Goal: Connect with others: Connect with others

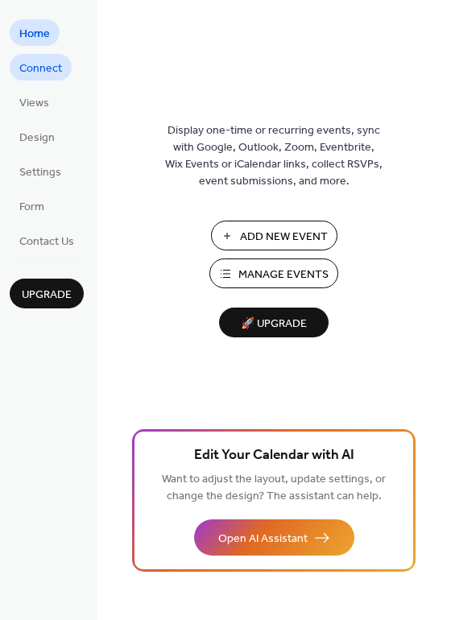
click at [53, 70] on span "Connect" at bounding box center [40, 68] width 43 height 17
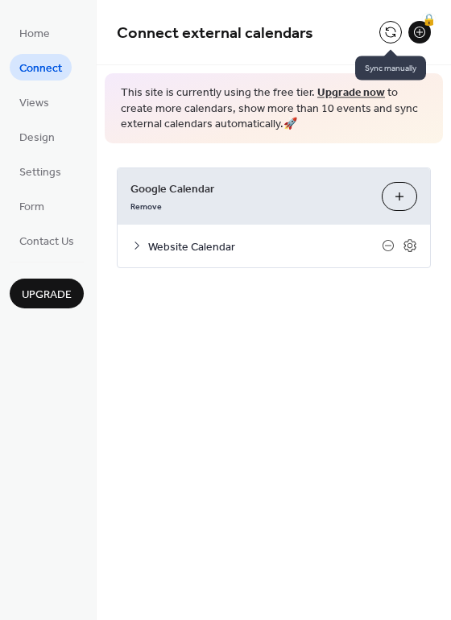
click at [391, 33] on button at bounding box center [390, 32] width 23 height 23
click at [394, 26] on button at bounding box center [390, 32] width 23 height 23
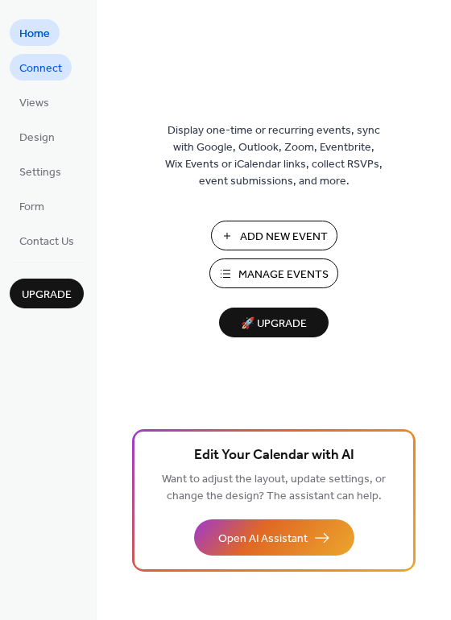
click at [64, 66] on link "Connect" at bounding box center [41, 67] width 62 height 27
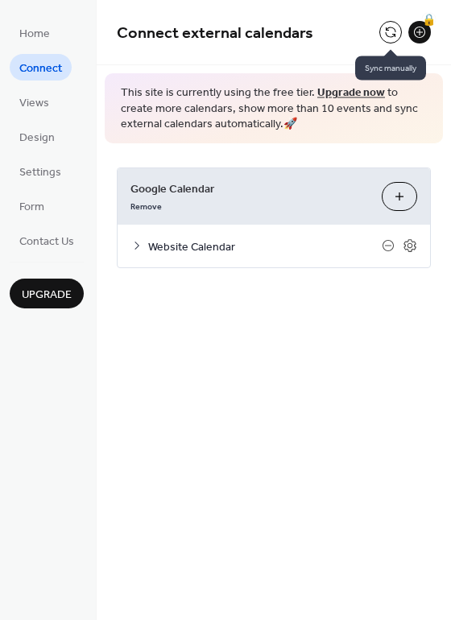
click at [393, 27] on button at bounding box center [390, 32] width 23 height 23
click at [390, 31] on button at bounding box center [390, 32] width 23 height 23
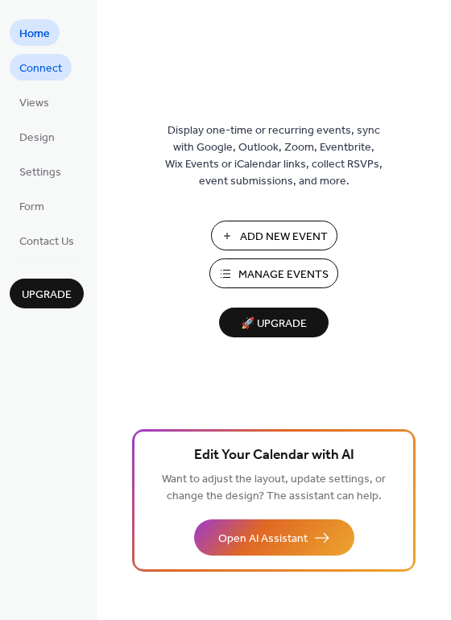
click at [54, 72] on span "Connect" at bounding box center [40, 68] width 43 height 17
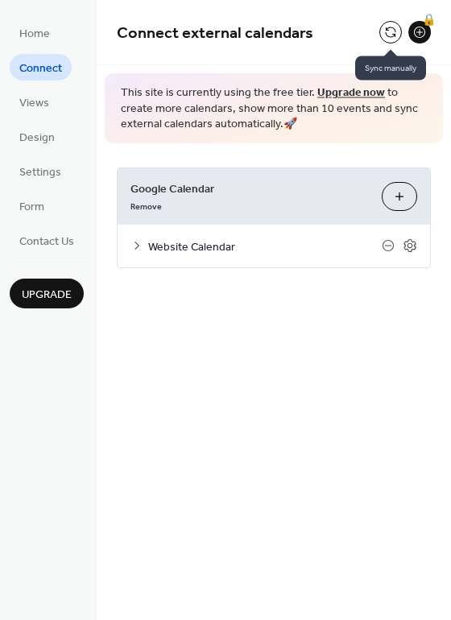
click at [396, 31] on button at bounding box center [390, 32] width 23 height 23
click at [136, 251] on icon at bounding box center [136, 245] width 13 height 13
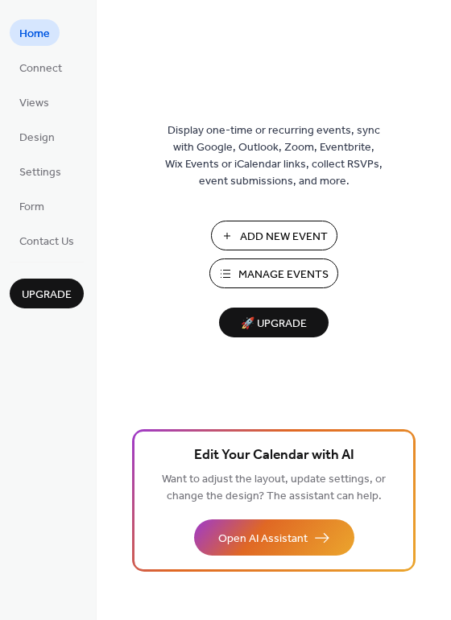
click at [23, 80] on ul "Home Connect Views Design Settings Form Contact Us" at bounding box center [47, 136] width 74 height 234
click at [31, 68] on span "Connect" at bounding box center [40, 68] width 43 height 17
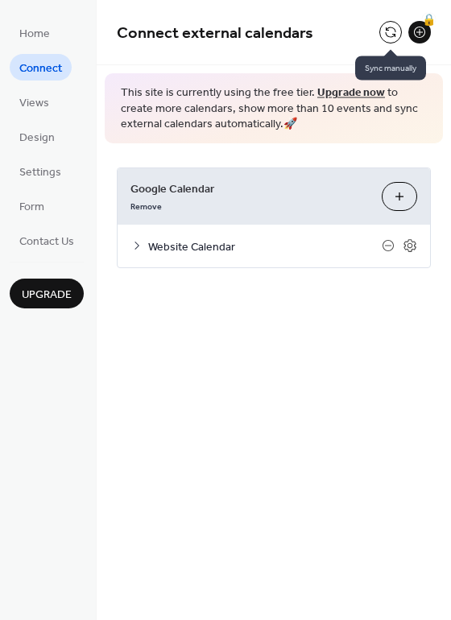
click at [392, 39] on button at bounding box center [390, 32] width 23 height 23
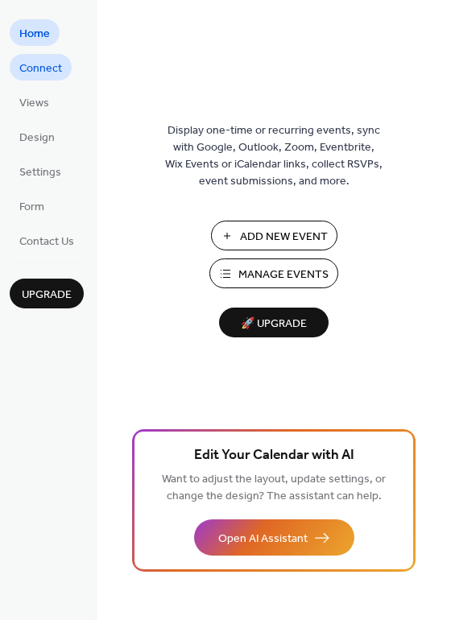
click at [20, 73] on span "Connect" at bounding box center [40, 68] width 43 height 17
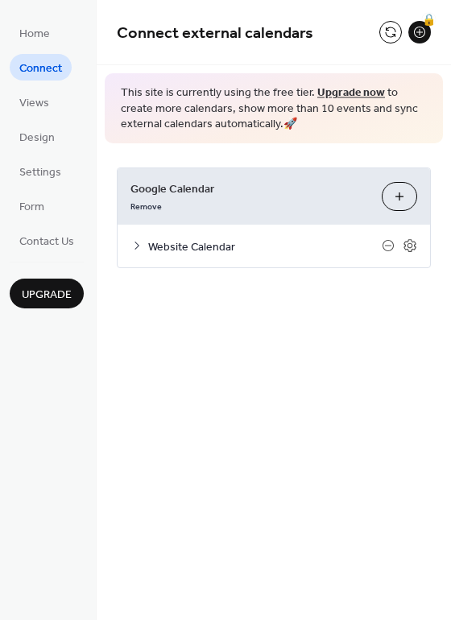
click at [400, 204] on button "Choose Calendars" at bounding box center [399, 196] width 35 height 29
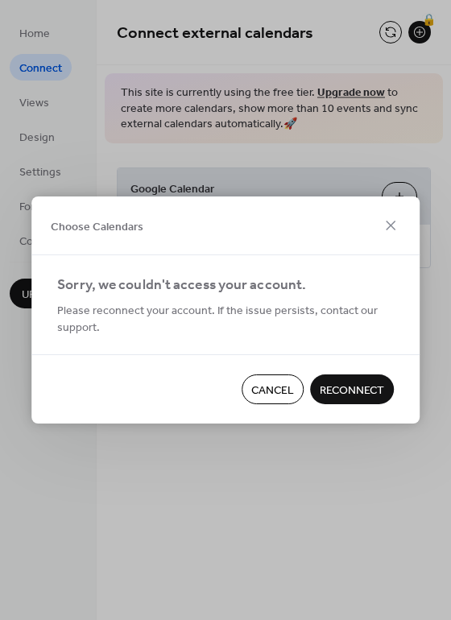
click at [361, 382] on span "Reconnect" at bounding box center [352, 390] width 64 height 17
click at [386, 222] on icon at bounding box center [391, 226] width 10 height 10
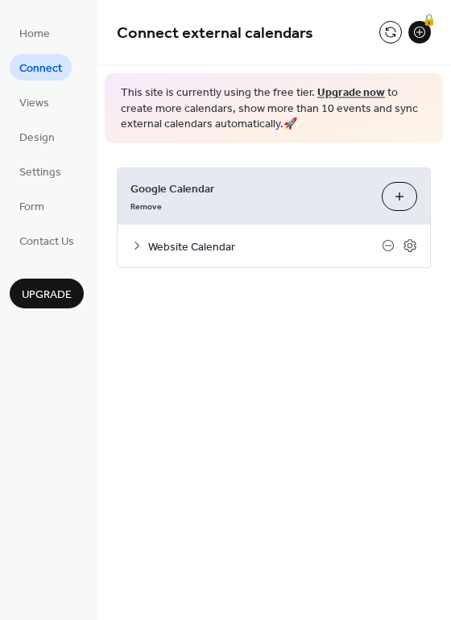
click at [342, 92] on link "Upgrade now" at bounding box center [351, 93] width 68 height 22
